Goal: Check status: Check status

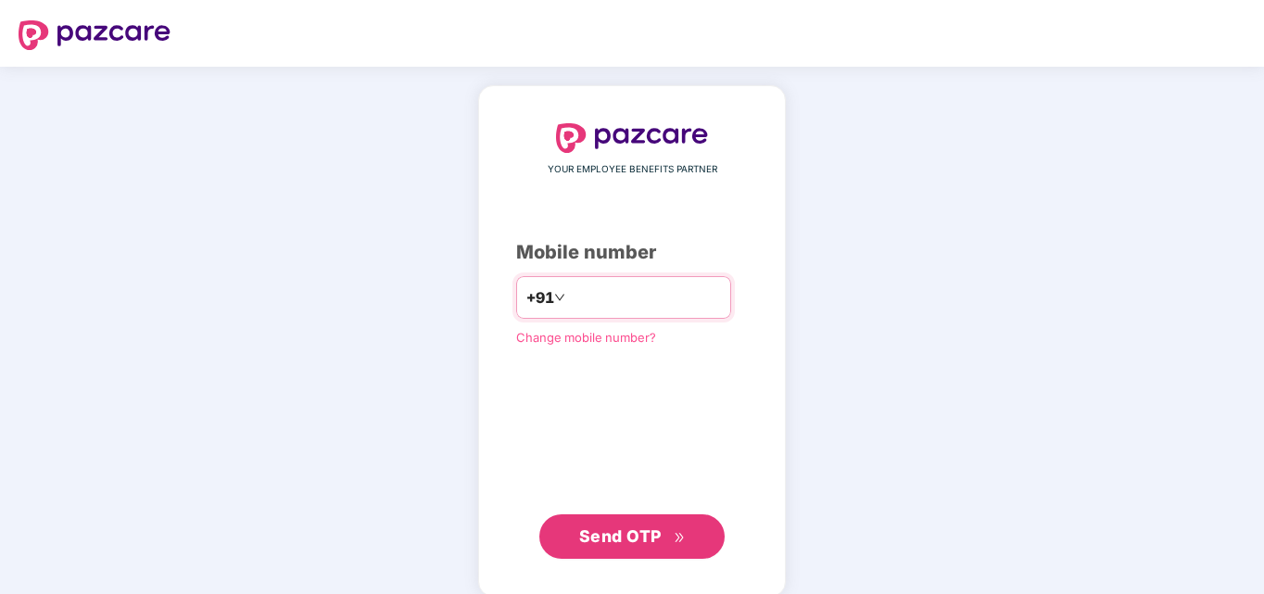
type input "**********"
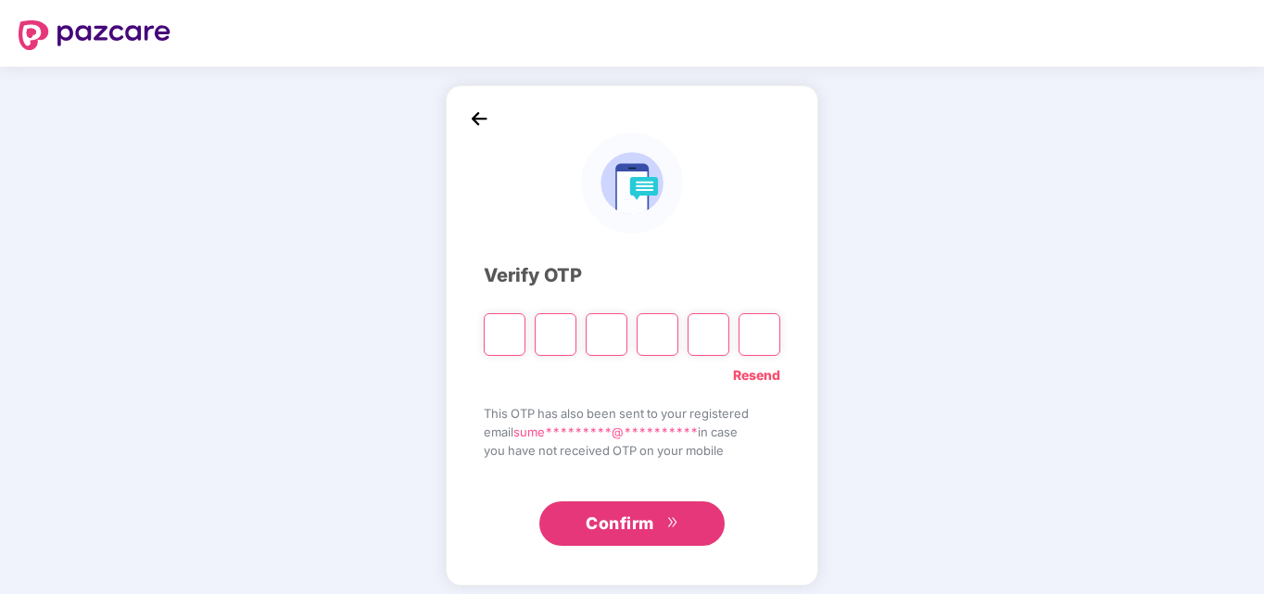
type input "*"
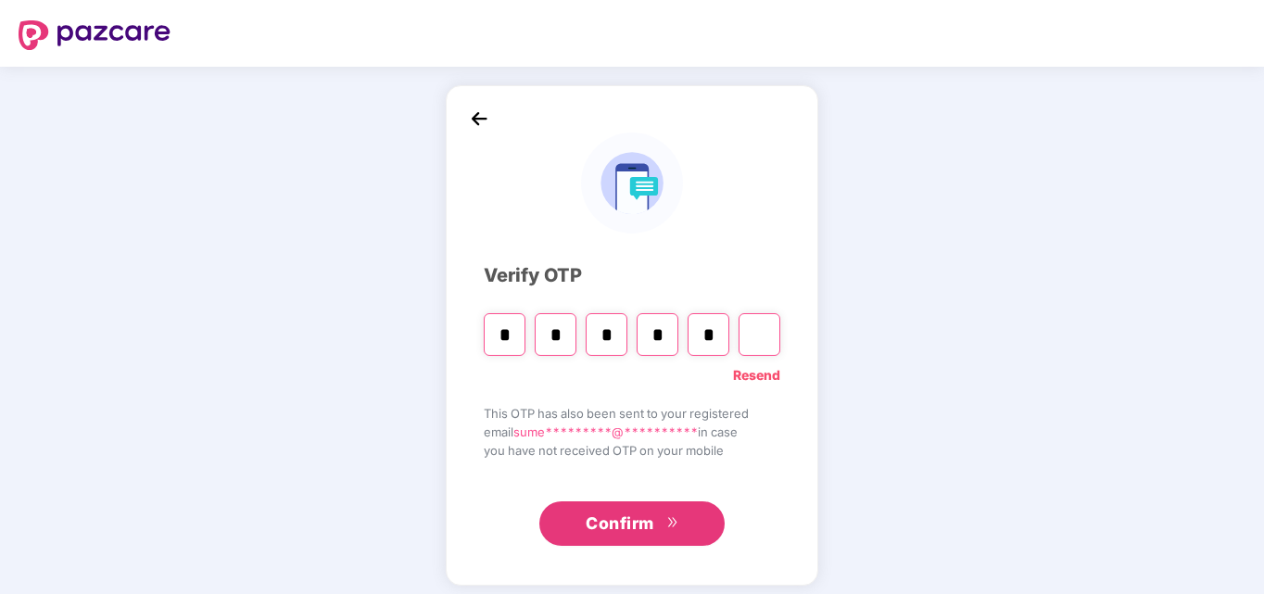
type input "*"
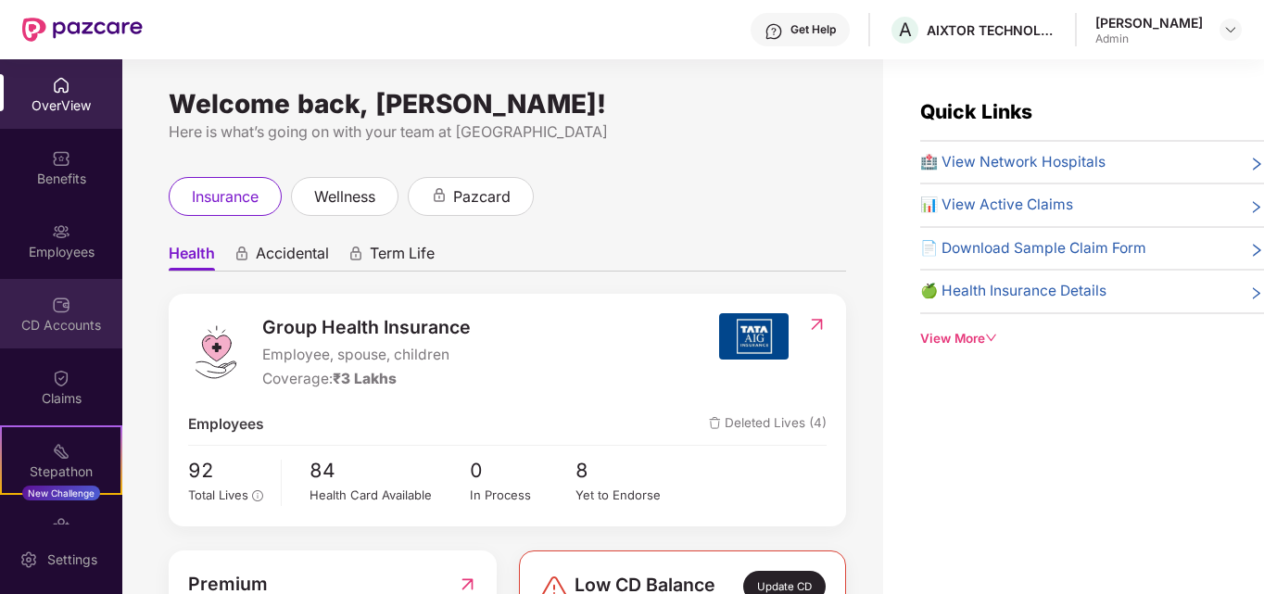
click at [79, 328] on div "CD Accounts" at bounding box center [61, 325] width 122 height 19
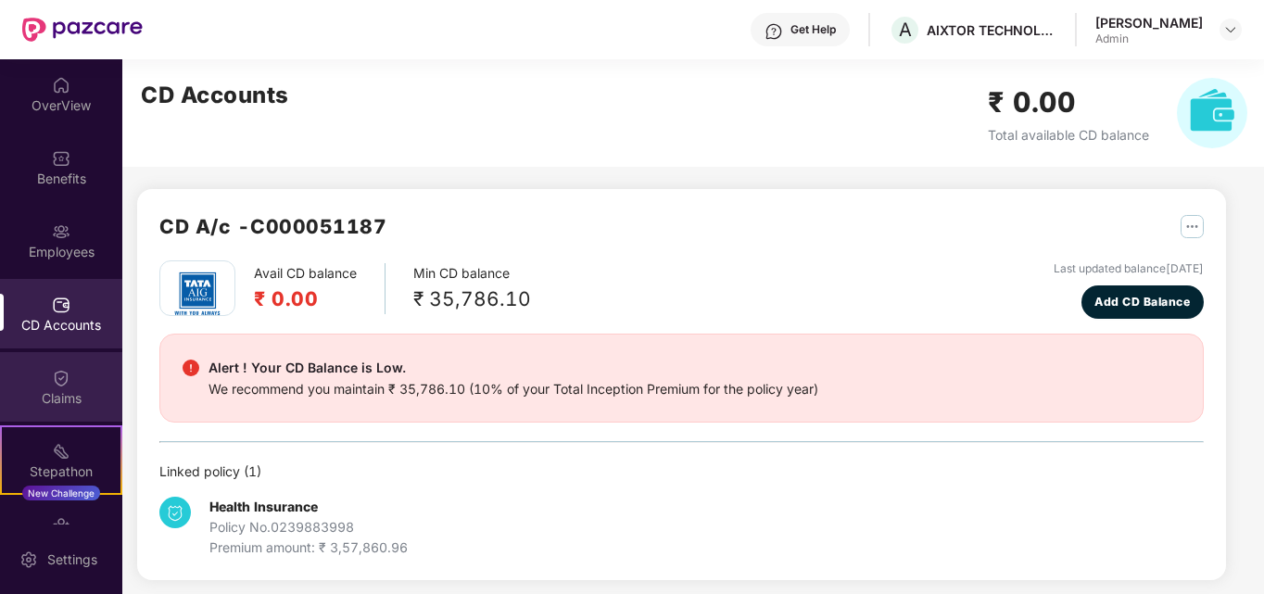
click at [55, 370] on img at bounding box center [61, 378] width 19 height 19
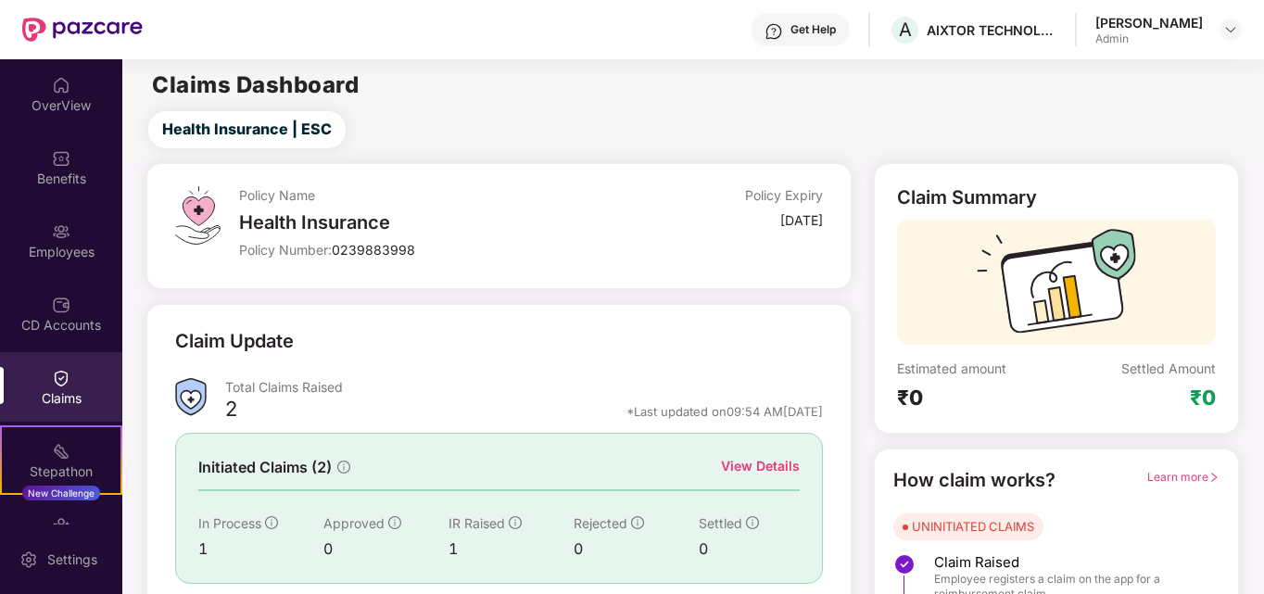
click at [765, 468] on div "View Details" at bounding box center [760, 466] width 79 height 20
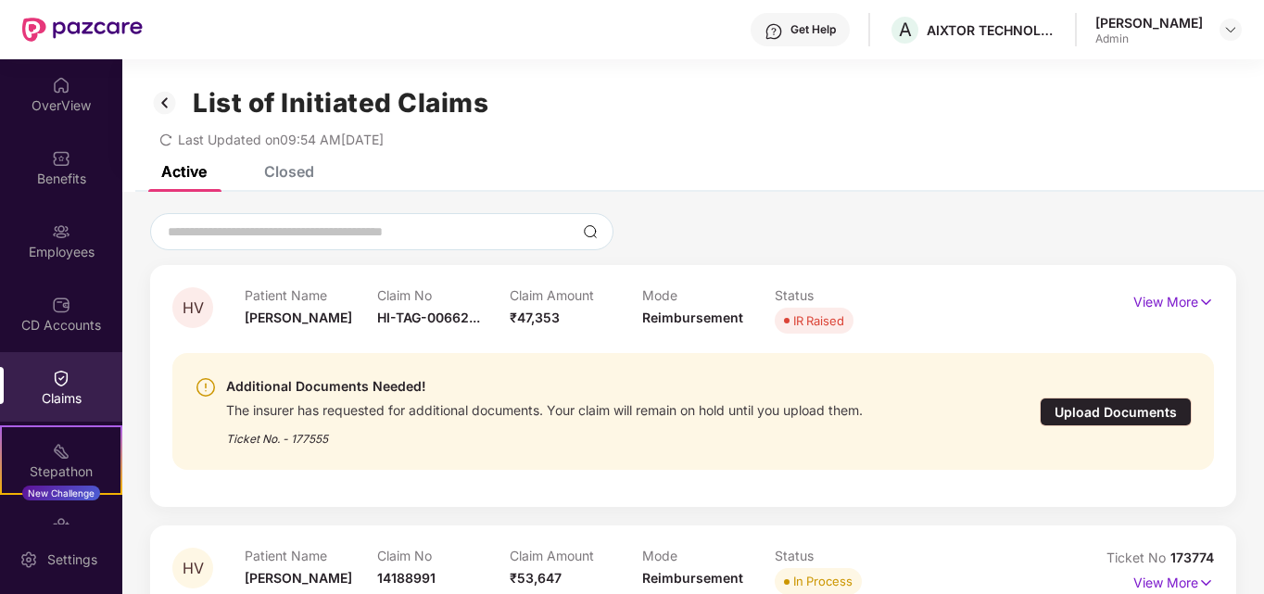
click at [167, 108] on img at bounding box center [165, 103] width 30 height 32
